Goal: Information Seeking & Learning: Learn about a topic

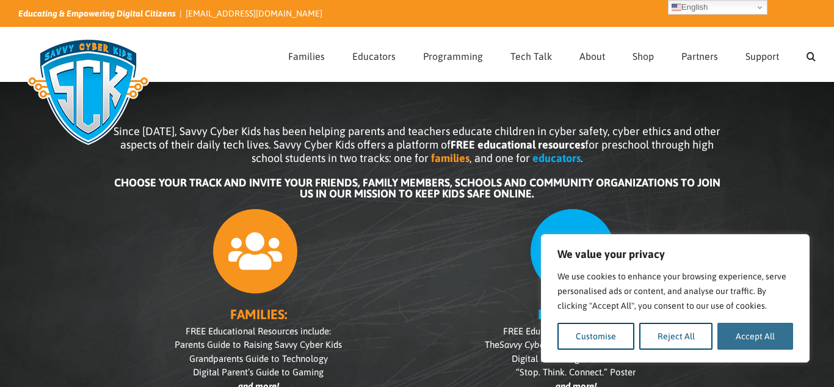
click at [752, 334] on button "Accept All" at bounding box center [755, 335] width 76 height 27
checkbox input "true"
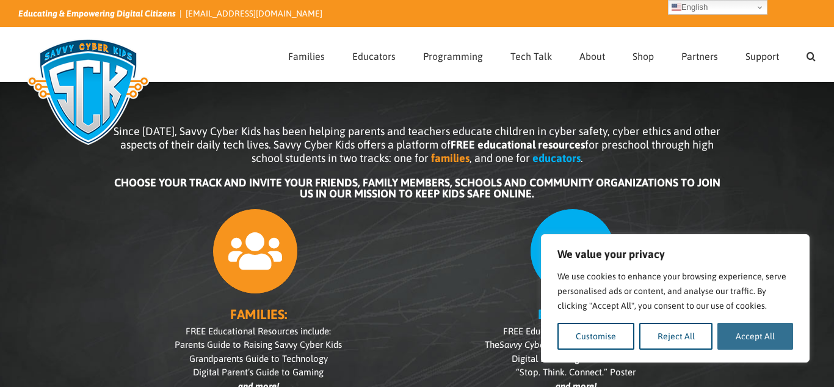
checkbox input "true"
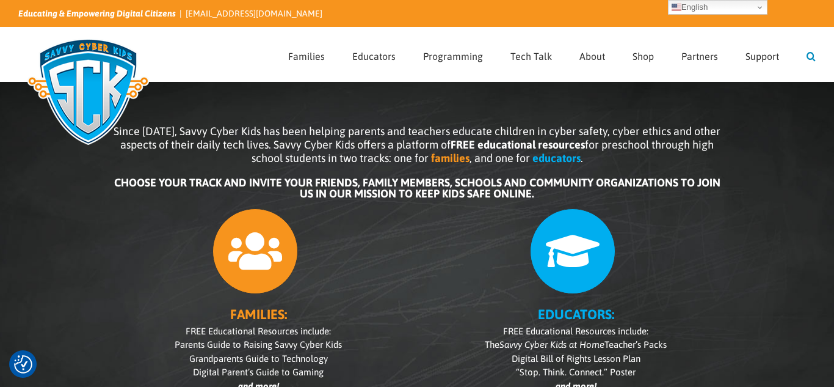
click at [808, 51] on link "Search" at bounding box center [811, 54] width 9 height 54
click at [548, 46] on input "Search for:" at bounding box center [543, 55] width 507 height 18
type input "what is a virus"
click at [290, 46] on input "" at bounding box center [299, 55] width 18 height 18
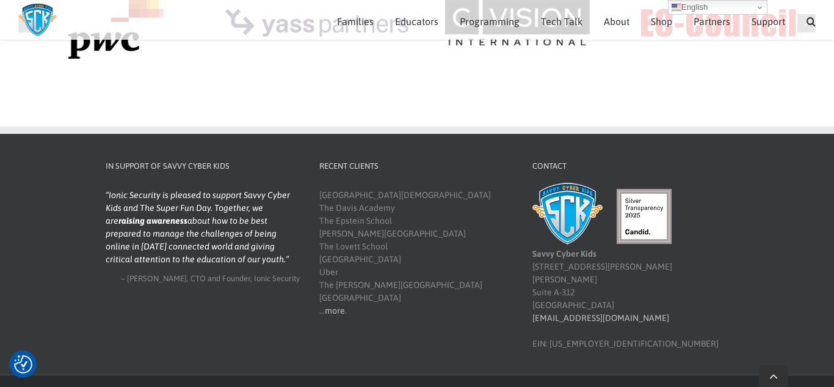
scroll to position [1510, 0]
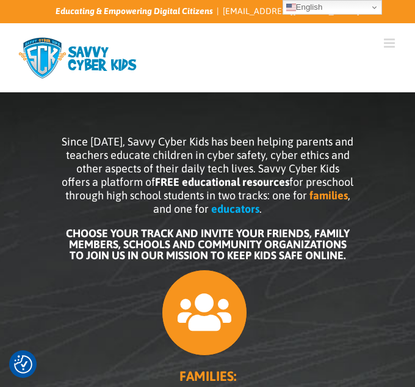
click at [390, 43] on link "Toggle mobile menu" at bounding box center [390, 43] width 13 height 13
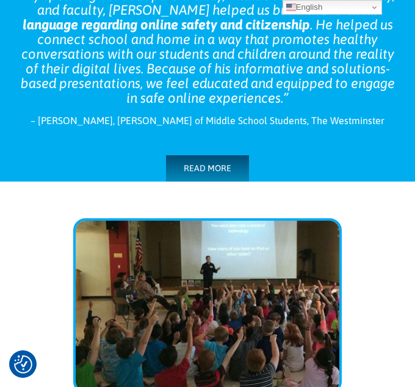
scroll to position [1048, 0]
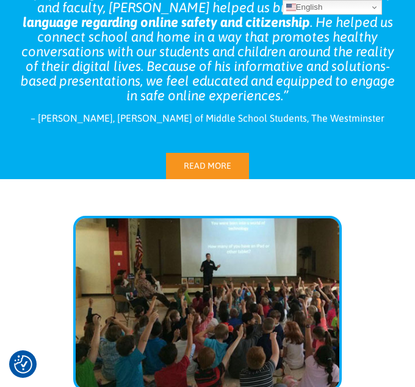
click at [205, 155] on link "READ MORE" at bounding box center [207, 166] width 83 height 26
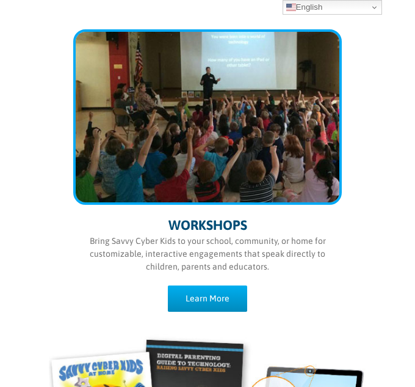
scroll to position [1048, 0]
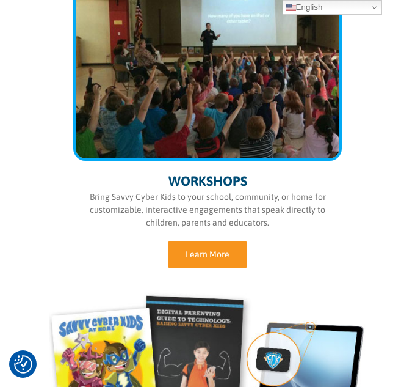
click at [234, 255] on link "Learn More" at bounding box center [207, 254] width 79 height 26
